Goal: Task Accomplishment & Management: Manage account settings

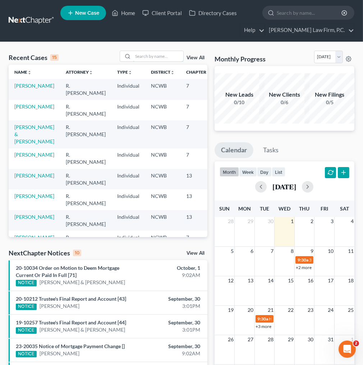
click at [165, 55] on input "search" at bounding box center [158, 56] width 50 height 10
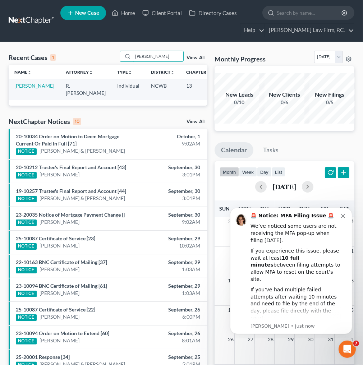
type input "[PERSON_NAME]"
click at [21, 84] on link "[PERSON_NAME]" at bounding box center [34, 86] width 40 height 6
select select "3"
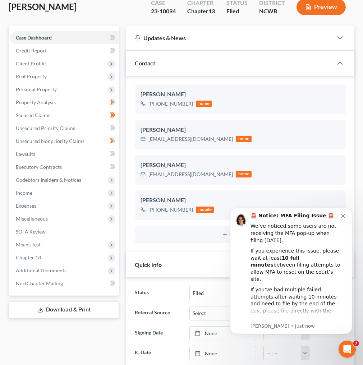
scroll to position [144, 0]
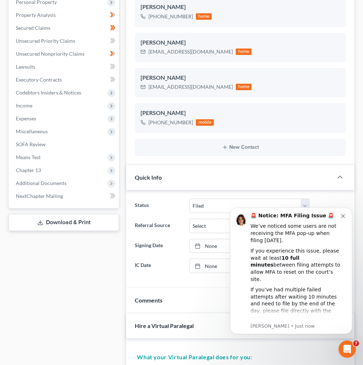
click at [110, 183] on icon at bounding box center [111, 184] width 6 height 6
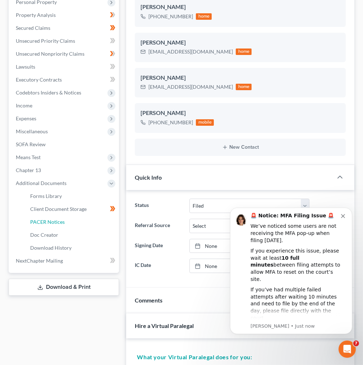
click at [44, 221] on span "PACER Notices" at bounding box center [47, 222] width 34 height 6
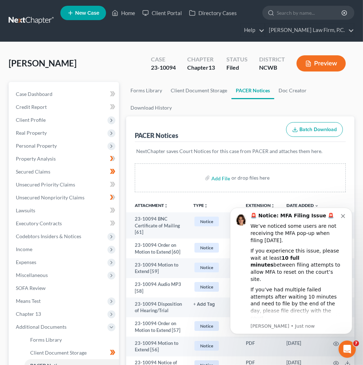
click at [344, 215] on icon "Dismiss notification" at bounding box center [342, 216] width 4 height 4
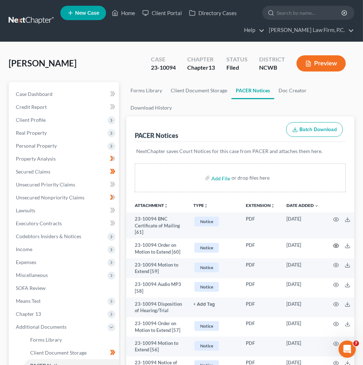
click at [335, 245] on circle "button" at bounding box center [335, 245] width 1 height 1
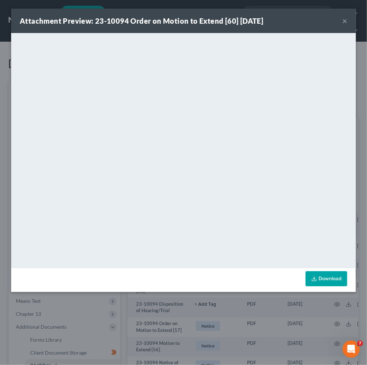
click at [344, 22] on button "×" at bounding box center [344, 21] width 5 height 9
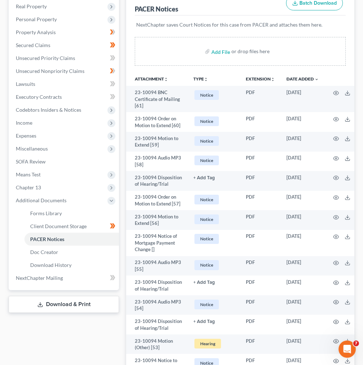
scroll to position [144, 0]
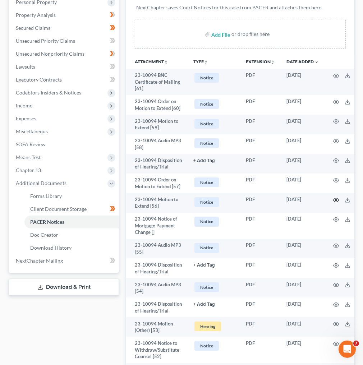
click at [335, 203] on icon "button" at bounding box center [336, 200] width 6 height 6
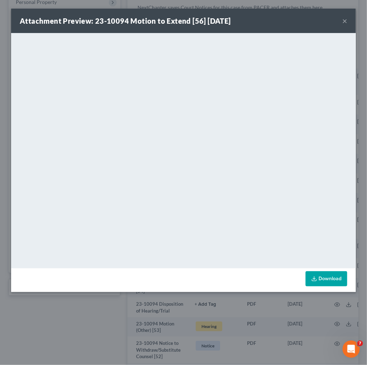
click at [344, 22] on button "×" at bounding box center [344, 21] width 5 height 9
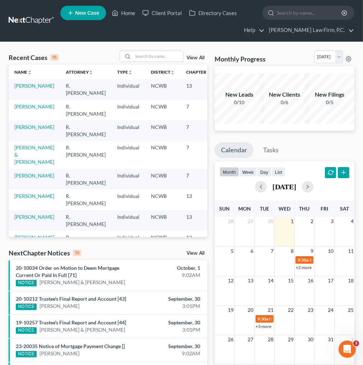
click at [142, 60] on input "search" at bounding box center [158, 56] width 50 height 10
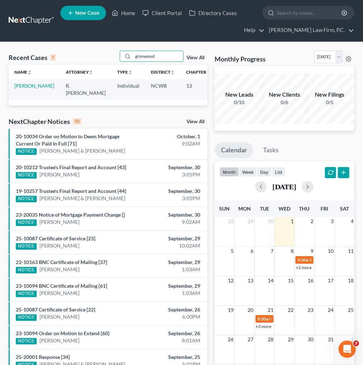
type input "grimwood"
click at [26, 84] on link "[PERSON_NAME]" at bounding box center [34, 86] width 40 height 6
select select "5"
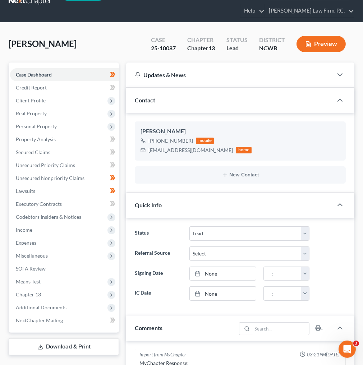
scroll to position [29, 0]
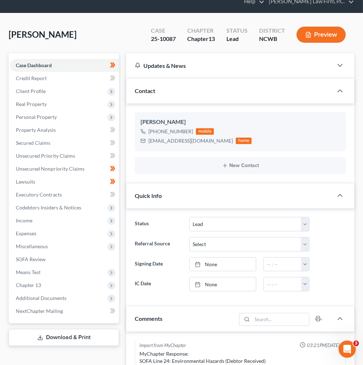
click at [61, 299] on span "Additional Documents" at bounding box center [41, 298] width 51 height 6
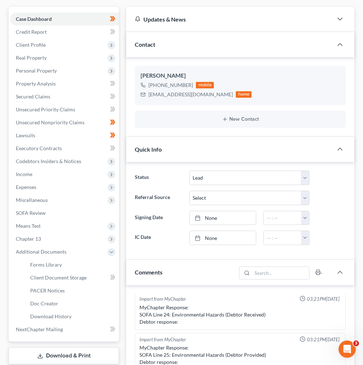
scroll to position [115, 0]
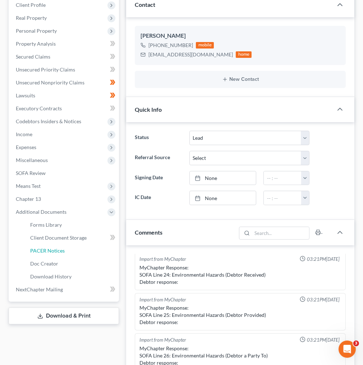
click at [54, 252] on span "PACER Notices" at bounding box center [47, 250] width 34 height 6
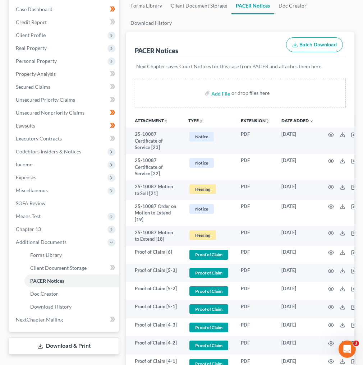
scroll to position [115, 0]
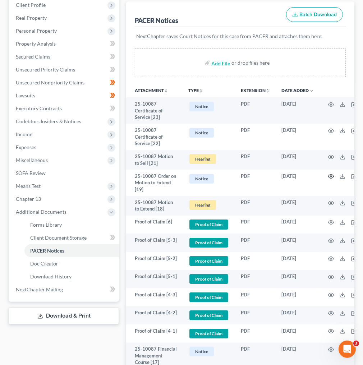
click at [331, 176] on icon "button" at bounding box center [331, 176] width 6 height 6
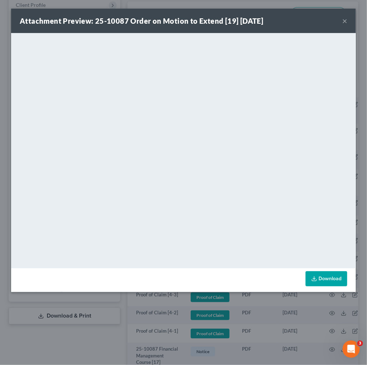
click at [345, 18] on button "×" at bounding box center [344, 21] width 5 height 9
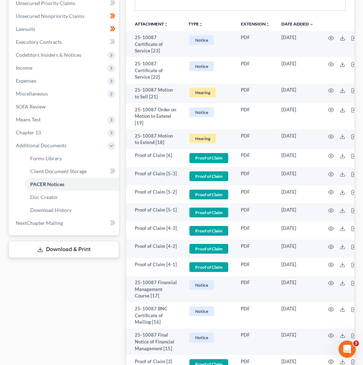
scroll to position [172, 0]
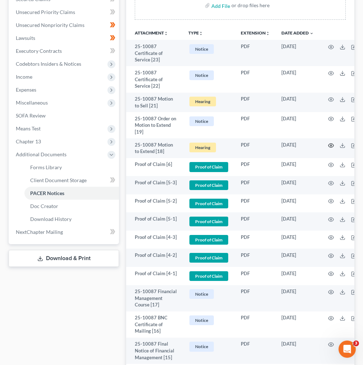
click at [330, 145] on circle "button" at bounding box center [330, 145] width 1 height 1
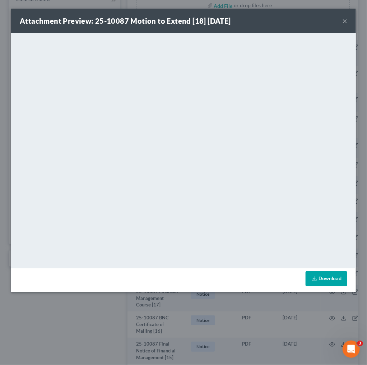
click at [342, 20] on div "Attachment Preview: 25-10087 Motion to Extend [18] 08/19/2025 ×" at bounding box center [183, 21] width 345 height 24
click at [344, 19] on button "×" at bounding box center [344, 21] width 5 height 9
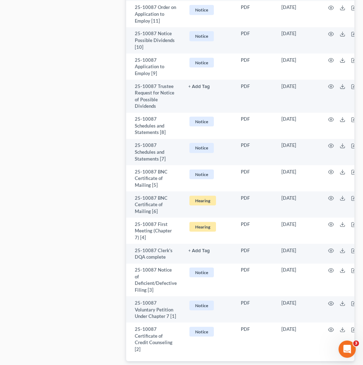
scroll to position [843, 0]
